Goal: Task Accomplishment & Management: Use online tool/utility

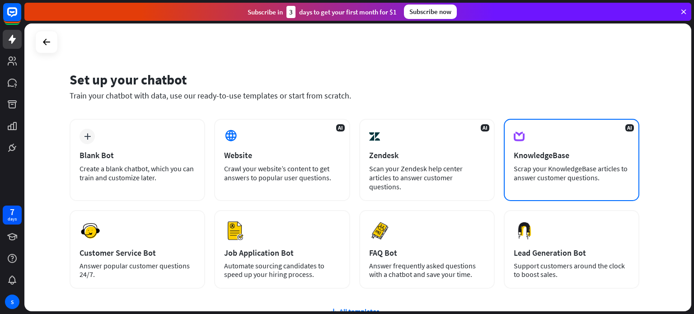
click at [579, 150] on div "KnowledgeBase" at bounding box center [572, 155] width 116 height 10
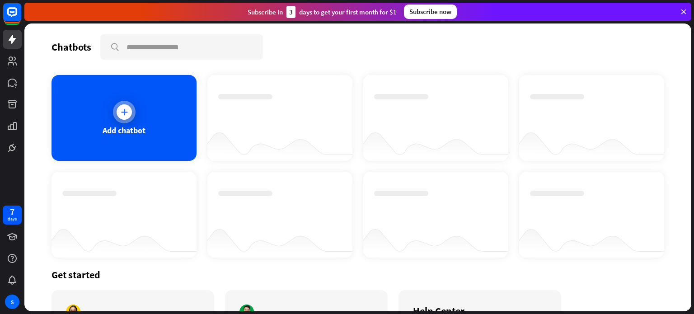
click at [102, 119] on div "Add chatbot" at bounding box center [123, 118] width 145 height 86
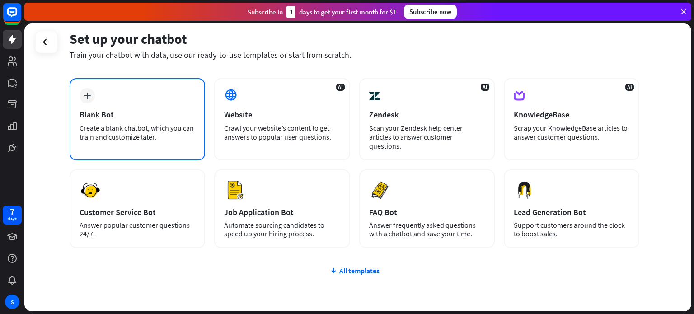
scroll to position [42, 0]
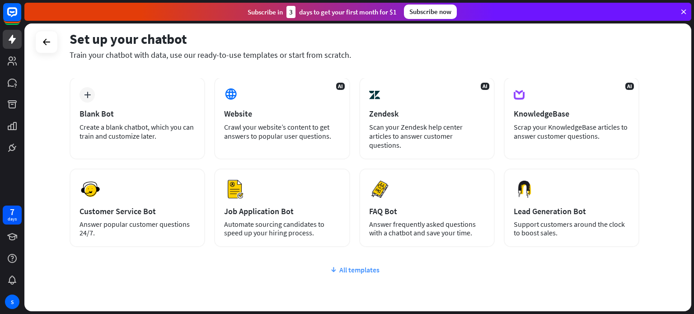
click at [349, 265] on div "All templates" at bounding box center [355, 269] width 570 height 9
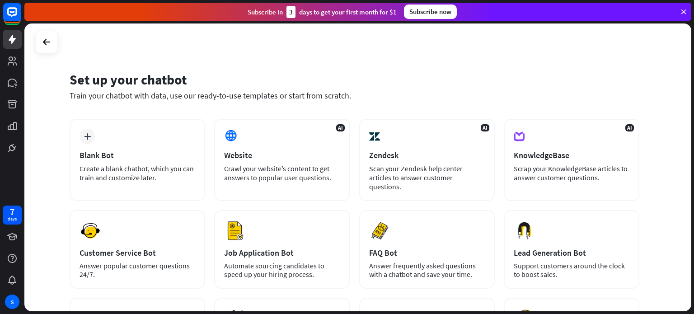
scroll to position [0, 0]
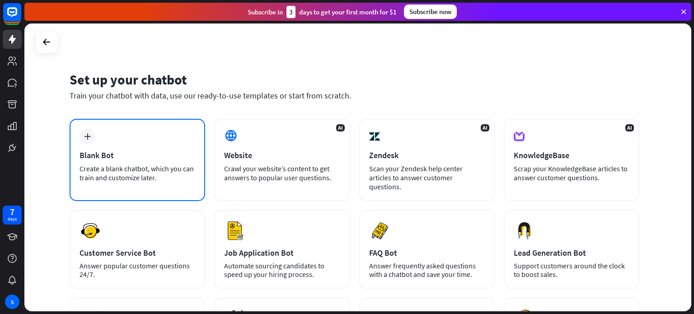
click at [140, 142] on div "plus Blank Bot Create a blank chatbot, which you can train and customize later." at bounding box center [137, 160] width 135 height 82
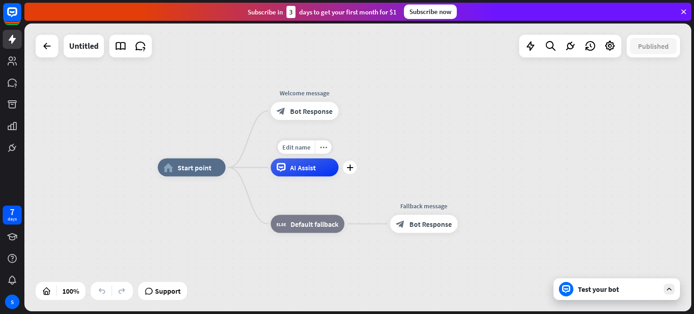
click at [301, 165] on span "AI Assist" at bounding box center [303, 167] width 26 height 9
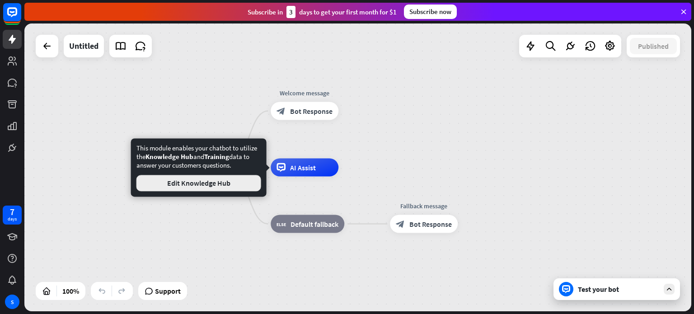
click at [248, 190] on button "Edit Knowledge Hub" at bounding box center [198, 183] width 125 height 16
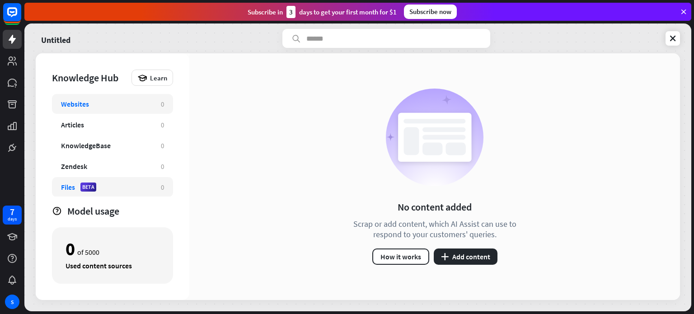
click at [70, 184] on div "Files" at bounding box center [68, 186] width 14 height 9
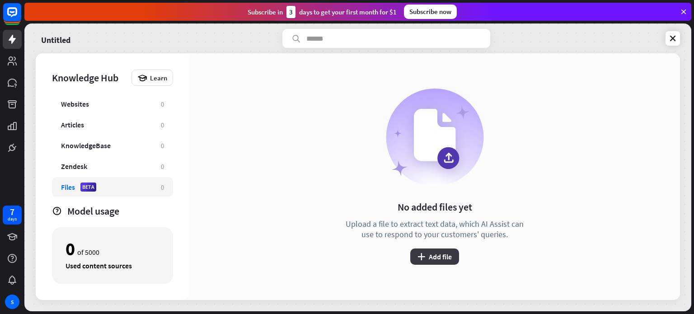
click at [433, 258] on button "plus Add file" at bounding box center [434, 256] width 49 height 16
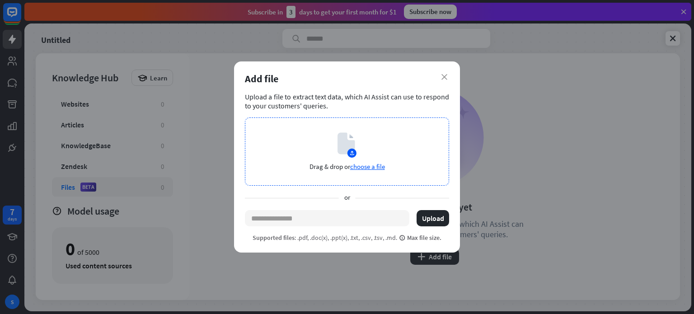
click at [372, 163] on span "choose a file" at bounding box center [367, 166] width 35 height 9
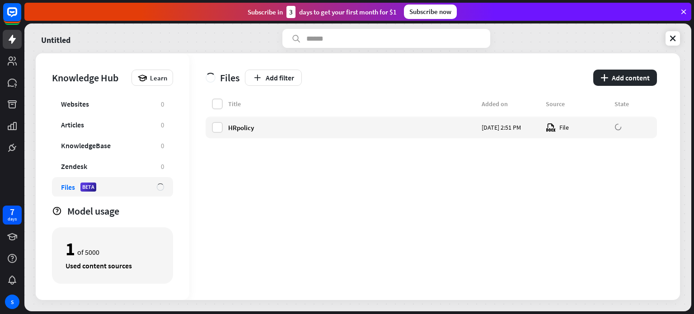
click at [686, 13] on icon at bounding box center [683, 12] width 8 height 8
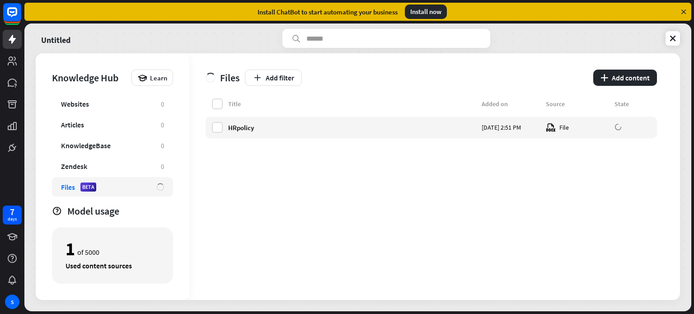
click at [686, 13] on icon at bounding box center [683, 12] width 8 height 8
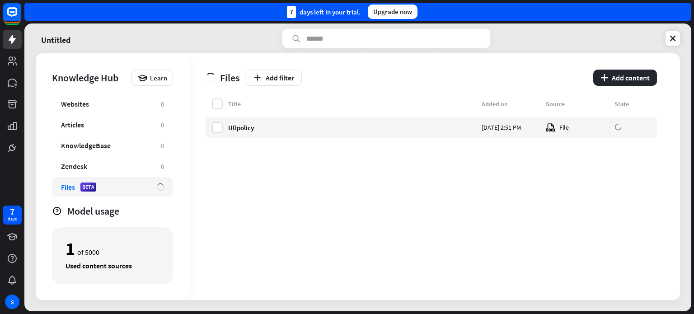
click at [686, 13] on div "7 days left in your trial. Upgrade now" at bounding box center [357, 12] width 667 height 18
